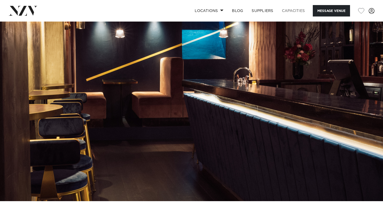
click at [292, 8] on link "Capacities" at bounding box center [293, 10] width 32 height 11
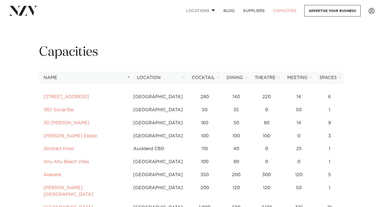
click at [200, 9] on link "Locations" at bounding box center [200, 10] width 37 height 11
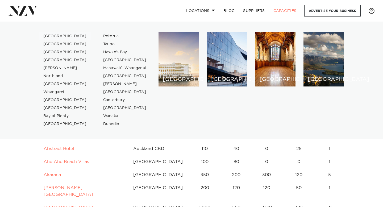
click at [58, 37] on link "[GEOGRAPHIC_DATA]" at bounding box center [65, 36] width 52 height 8
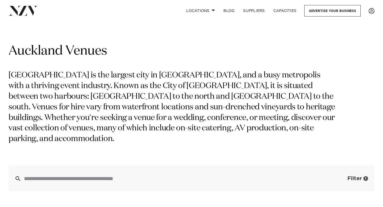
click at [357, 172] on button "Filter 1" at bounding box center [352, 179] width 44 height 26
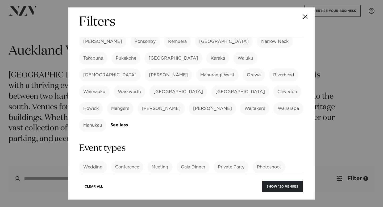
scroll to position [177, 0]
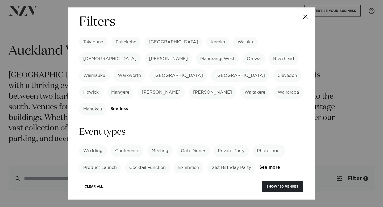
click at [232, 161] on label "21st Birthday Party" at bounding box center [231, 167] width 48 height 13
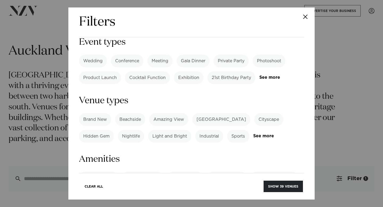
scroll to position [274, 0]
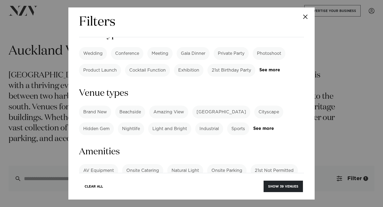
click at [94, 164] on label "AV Equipment" at bounding box center [98, 170] width 39 height 13
click at [94, 197] on link "See more" at bounding box center [99, 199] width 41 height 5
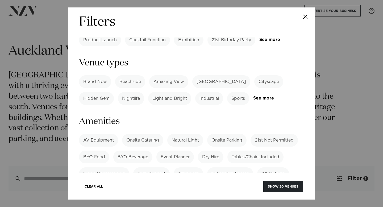
scroll to position [307, 0]
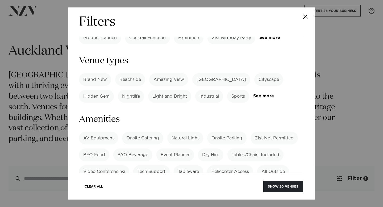
click at [112, 198] on label "TV" at bounding box center [112, 204] width 14 height 13
click at [255, 198] on label "Projector" at bounding box center [258, 204] width 27 height 13
click at [256, 198] on label "Projector" at bounding box center [258, 204] width 27 height 13
click at [113, 198] on label "TV" at bounding box center [112, 204] width 14 height 13
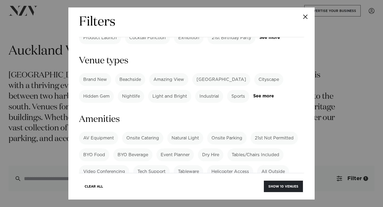
click at [113, 198] on label "TV" at bounding box center [112, 204] width 14 height 13
click at [264, 198] on label "Projector" at bounding box center [258, 204] width 27 height 13
click at [115, 198] on label "TV" at bounding box center [112, 204] width 14 height 13
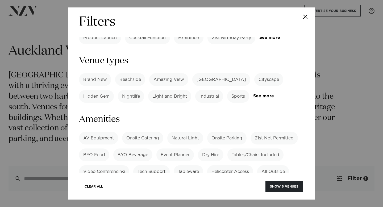
click at [115, 198] on label "TV" at bounding box center [112, 204] width 14 height 13
click at [255, 198] on label "Projector" at bounding box center [258, 204] width 27 height 13
click at [115, 198] on label "TV" at bounding box center [112, 204] width 14 height 13
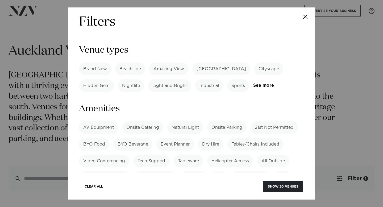
scroll to position [321, 0]
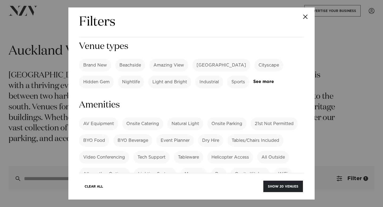
click at [220, 167] on label "Bar" at bounding box center [219, 173] width 16 height 13
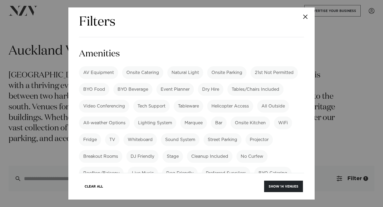
scroll to position [378, 0]
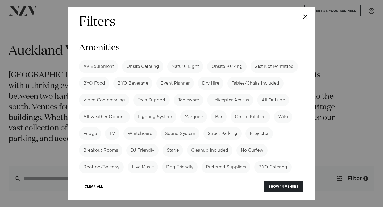
click at [202, 177] on label "Microphone" at bounding box center [200, 183] width 33 height 13
click at [97, 177] on label "No Venue Hire Fee" at bounding box center [102, 183] width 47 height 13
click at [280, 183] on button "Show 14 venues" at bounding box center [283, 185] width 39 height 11
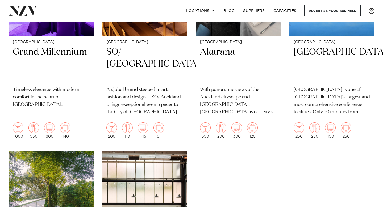
scroll to position [657, 0]
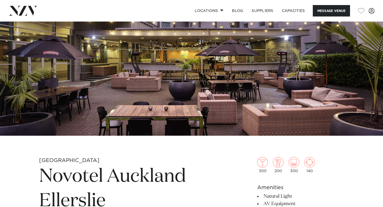
scroll to position [142, 0]
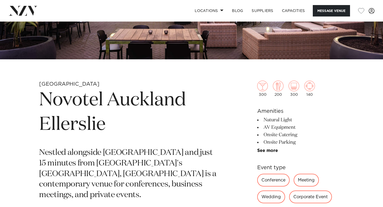
click at [141, 102] on h1 "Novotel Auckland Ellerslie" at bounding box center [129, 112] width 180 height 49
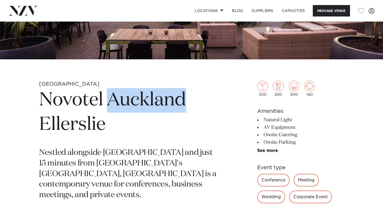
click at [141, 102] on h1 "Novotel Auckland Ellerslie" at bounding box center [129, 112] width 180 height 49
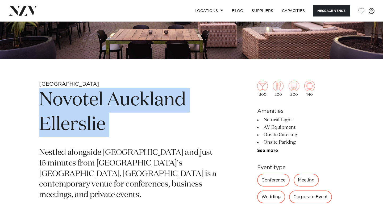
click at [141, 102] on h1 "Novotel Auckland Ellerslie" at bounding box center [129, 112] width 180 height 49
copy section "Novotel Auckland Ellerslie"
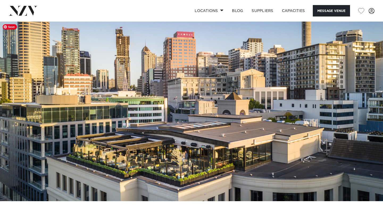
scroll to position [187, 0]
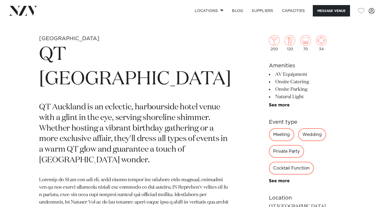
click at [120, 59] on h1 "QT Auckland" at bounding box center [135, 67] width 192 height 49
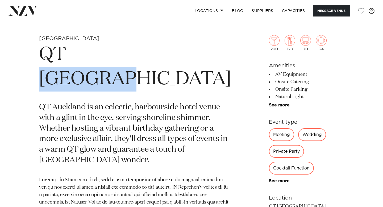
click at [120, 59] on h1 "QT Auckland" at bounding box center [135, 67] width 192 height 49
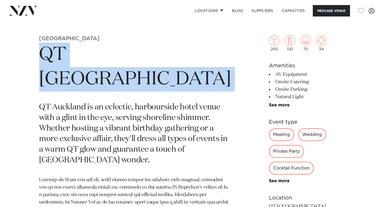
click at [120, 59] on h1 "QT Auckland" at bounding box center [135, 67] width 192 height 49
copy section "QT Auckland"
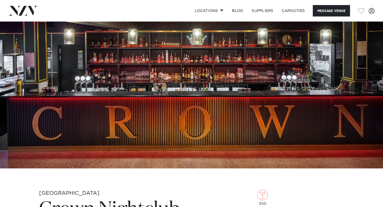
scroll to position [110, 0]
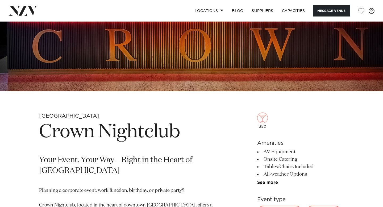
click at [147, 137] on h1 "Crown Nightclub" at bounding box center [129, 132] width 180 height 24
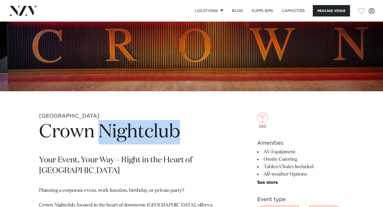
click at [147, 137] on h1 "Crown Nightclub" at bounding box center [129, 132] width 180 height 24
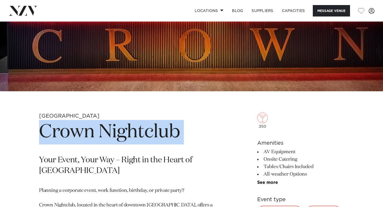
click at [147, 137] on h1 "Crown Nightclub" at bounding box center [129, 132] width 180 height 24
copy section "Crown Nightclub"
